Goal: Transaction & Acquisition: Purchase product/service

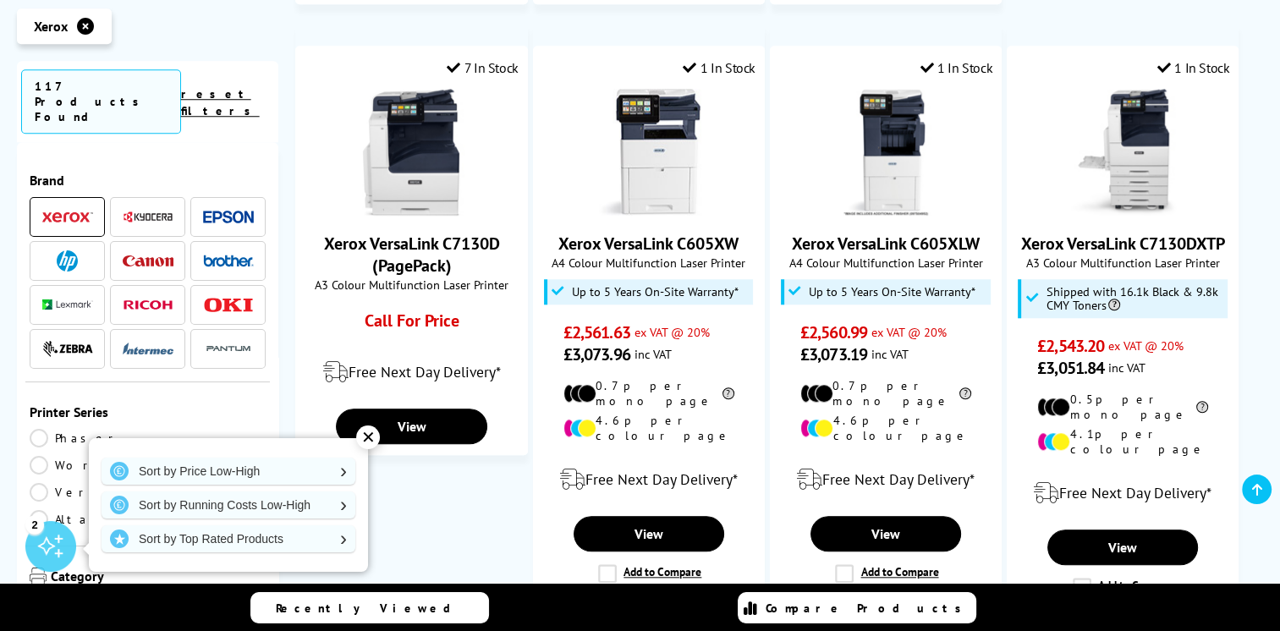
scroll to position [1455, 0]
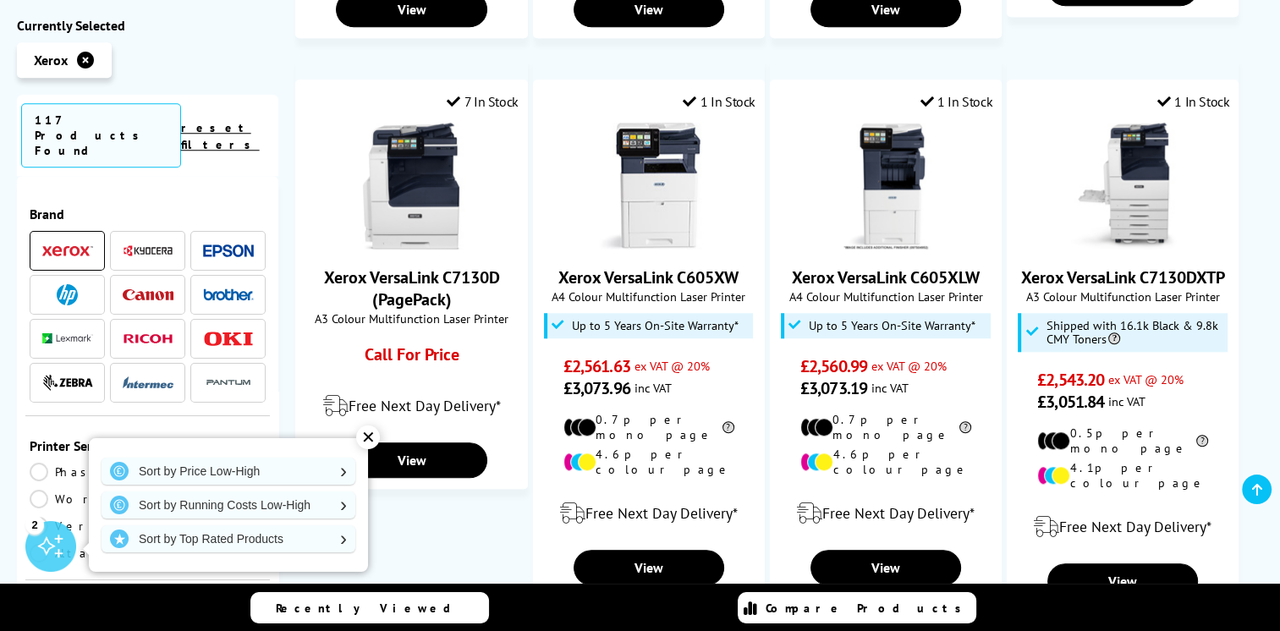
click at [147, 289] on img at bounding box center [148, 294] width 51 height 11
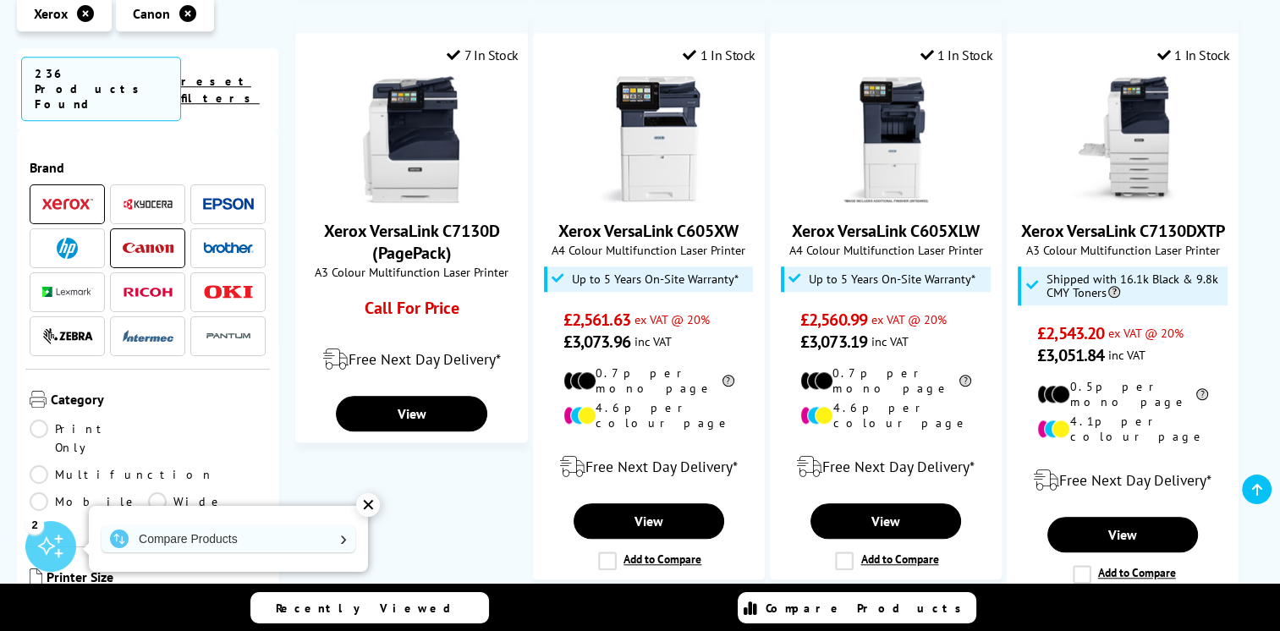
click at [71, 200] on img at bounding box center [67, 204] width 51 height 12
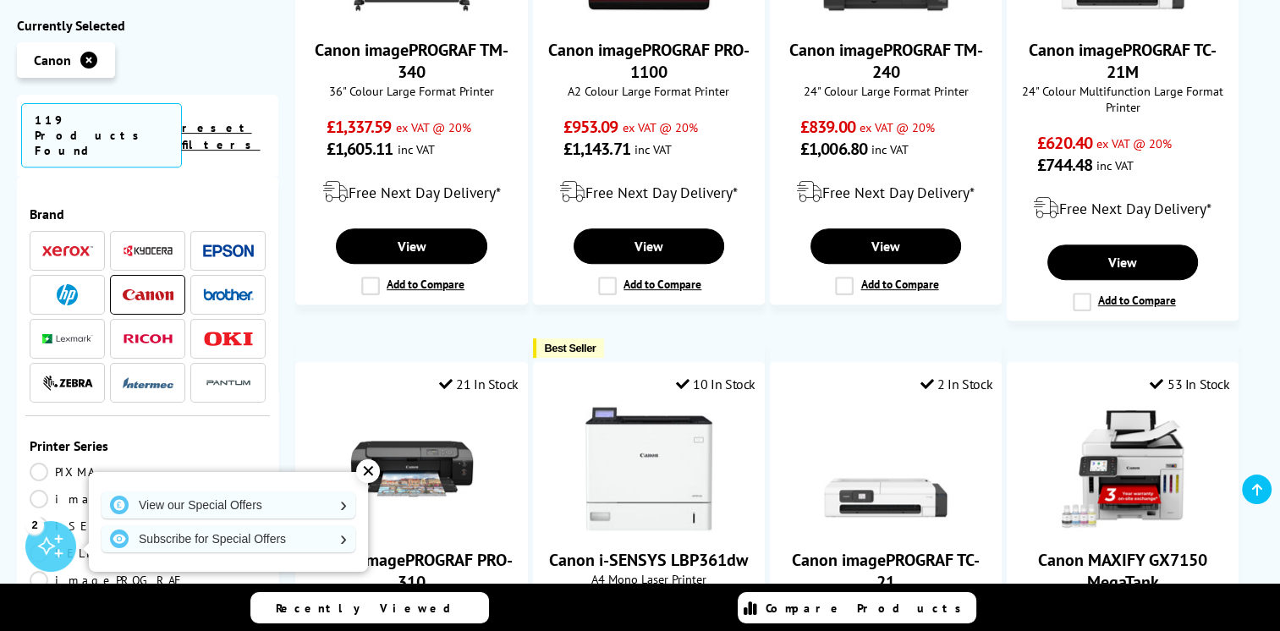
scroll to position [711, 0]
